Goal: Task Accomplishment & Management: Manage account settings

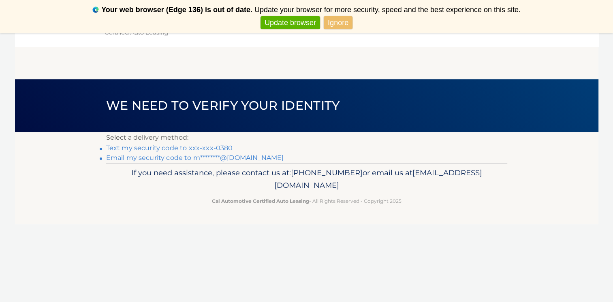
click at [138, 148] on link "Text my security code to xxx-xxx-0380" at bounding box center [169, 148] width 127 height 8
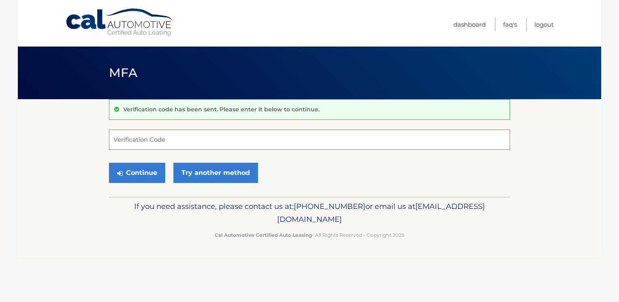
click at [228, 141] on input "Verification Code" at bounding box center [309, 140] width 401 height 20
type input "721201"
click at [138, 174] on button "Continue" at bounding box center [137, 173] width 56 height 20
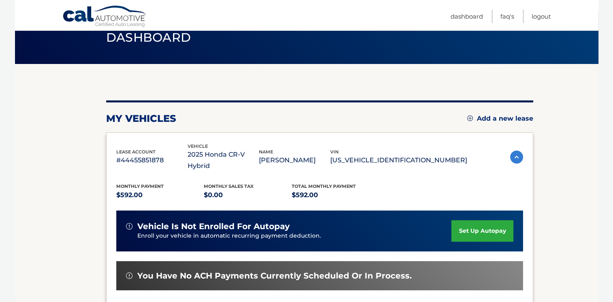
scroll to position [121, 0]
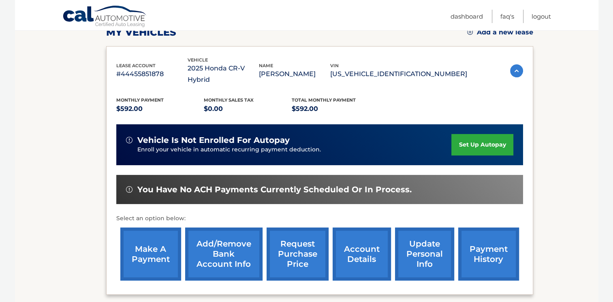
click at [162, 243] on link "make a payment" at bounding box center [150, 254] width 61 height 53
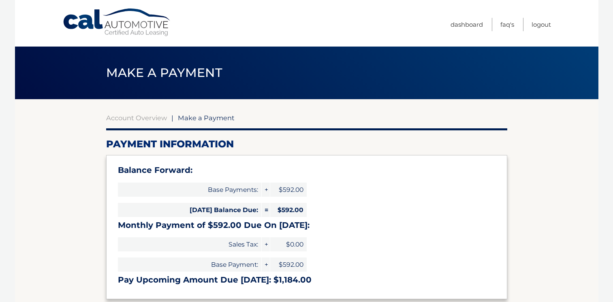
select select "MGRkZmRlMTYtOWFmMC00ZDdjLTgwZmYtY2UzMGNkNTI0ZTNj"
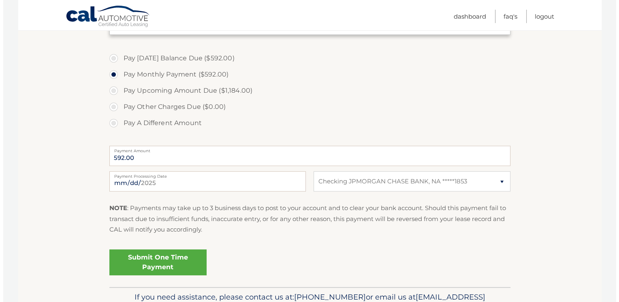
scroll to position [266, 0]
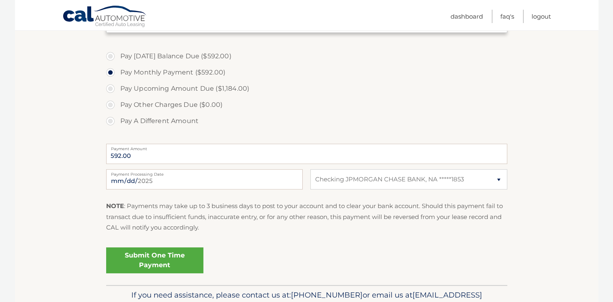
click at [157, 263] on link "Submit One Time Payment" at bounding box center [154, 260] width 97 height 26
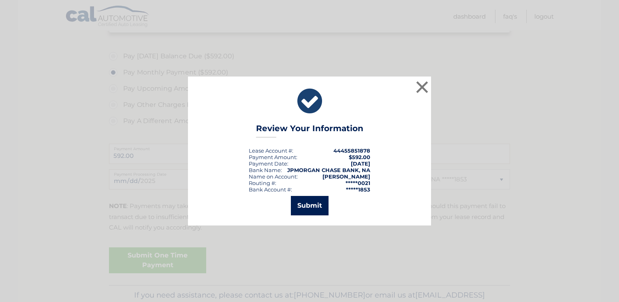
click at [306, 208] on button "Submit" at bounding box center [310, 205] width 38 height 19
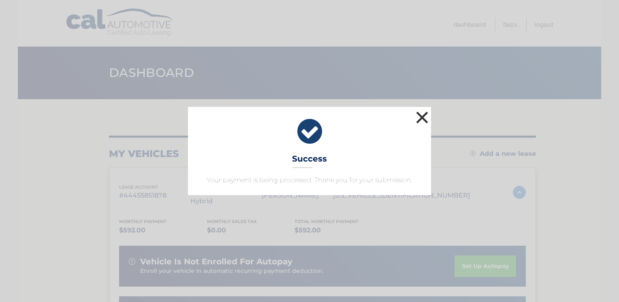
click at [425, 117] on button "×" at bounding box center [422, 117] width 16 height 16
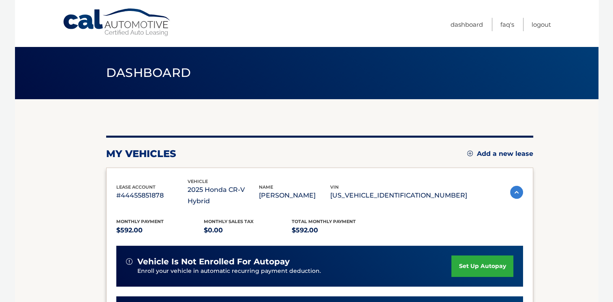
click at [574, 128] on section "my vehicles Add a new lease lease account #44455851878 vehicle 2025 Honda CR-V …" at bounding box center [306, 277] width 583 height 357
click at [578, 121] on section "my vehicles Add a new lease lease account #44455851878 vehicle 2025 Honda CR-V …" at bounding box center [306, 277] width 583 height 357
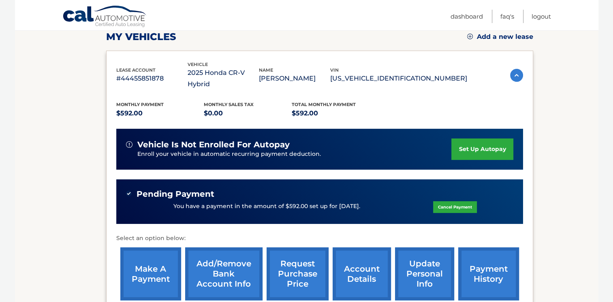
scroll to position [117, 0]
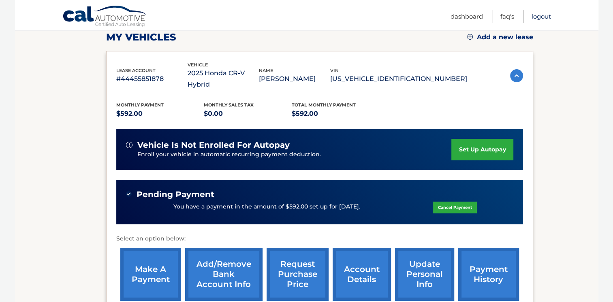
click at [536, 17] on link "Logout" at bounding box center [540, 16] width 19 height 13
